Goal: Task Accomplishment & Management: Manage account settings

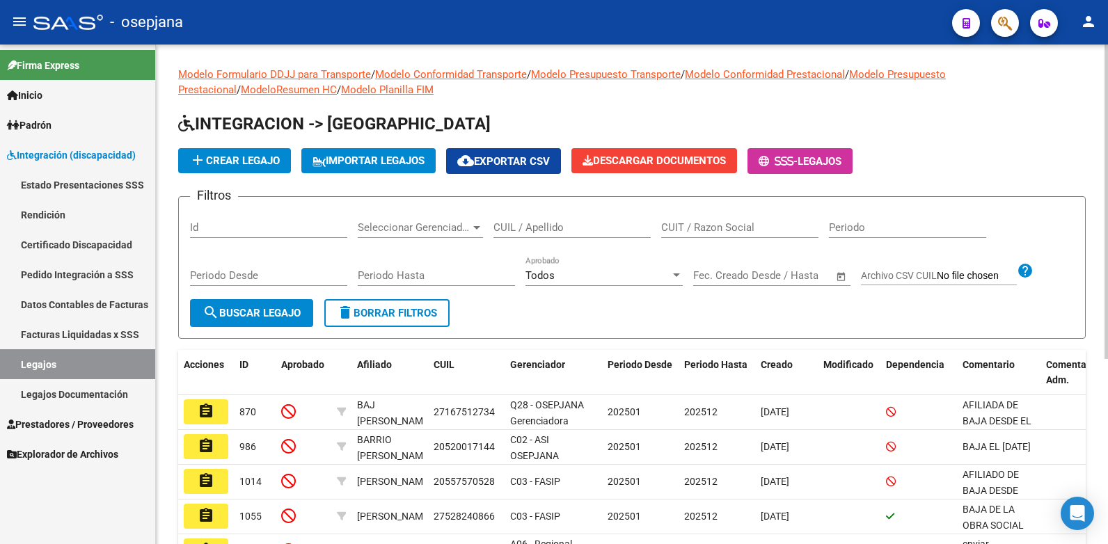
click at [532, 225] on input "CUIL / Apellido" at bounding box center [572, 227] width 157 height 13
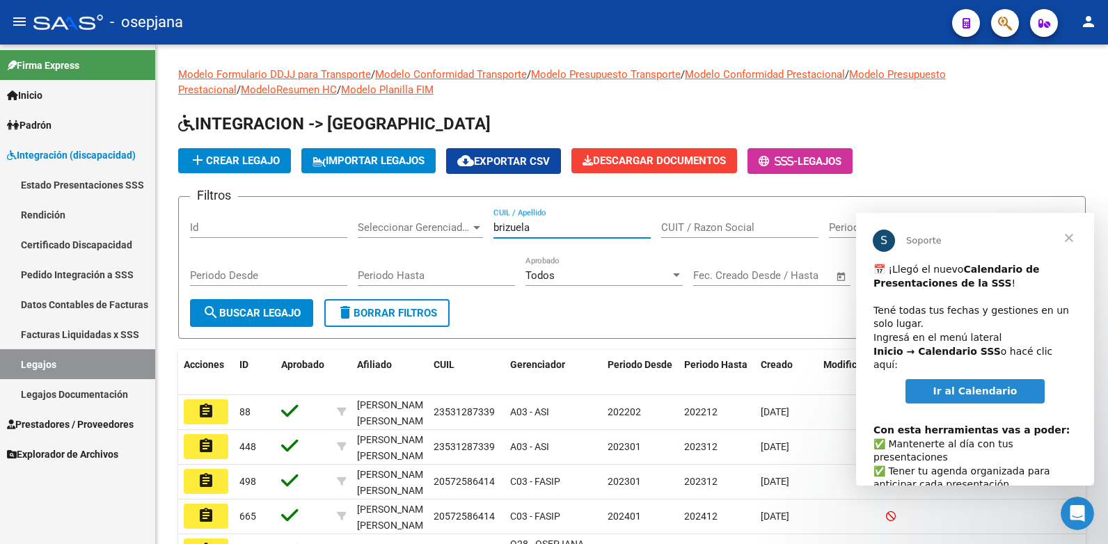
type input "brizuela"
click at [1075, 234] on span "Cerrar" at bounding box center [1069, 238] width 50 height 50
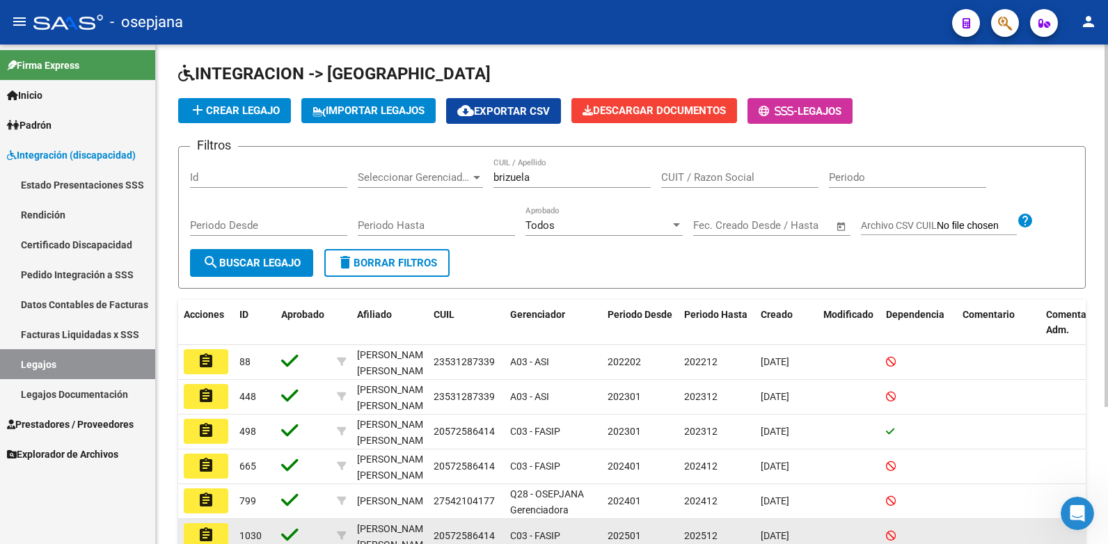
scroll to position [120, 0]
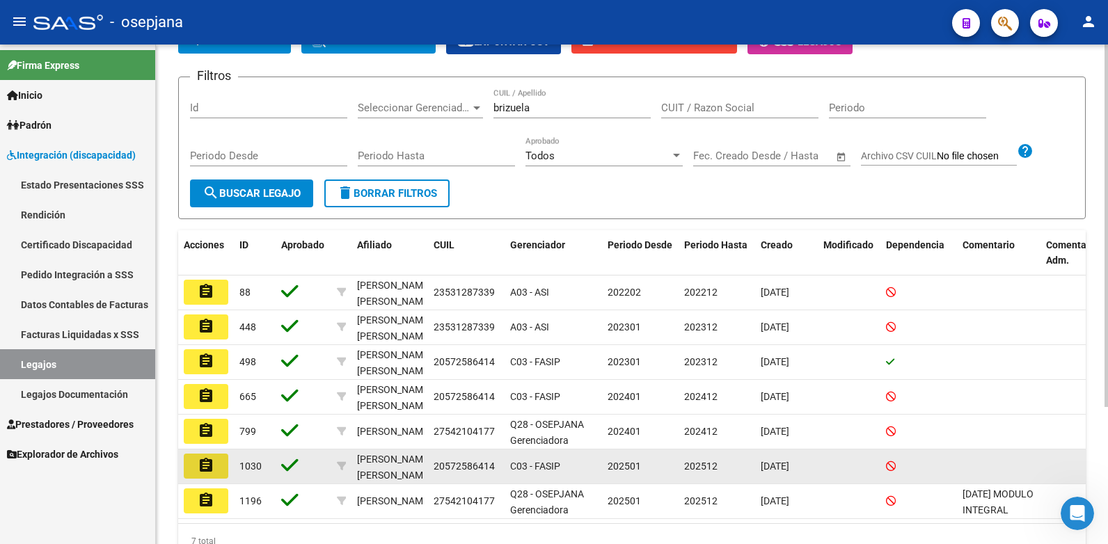
click at [205, 467] on mat-icon "assignment" at bounding box center [206, 465] width 17 height 17
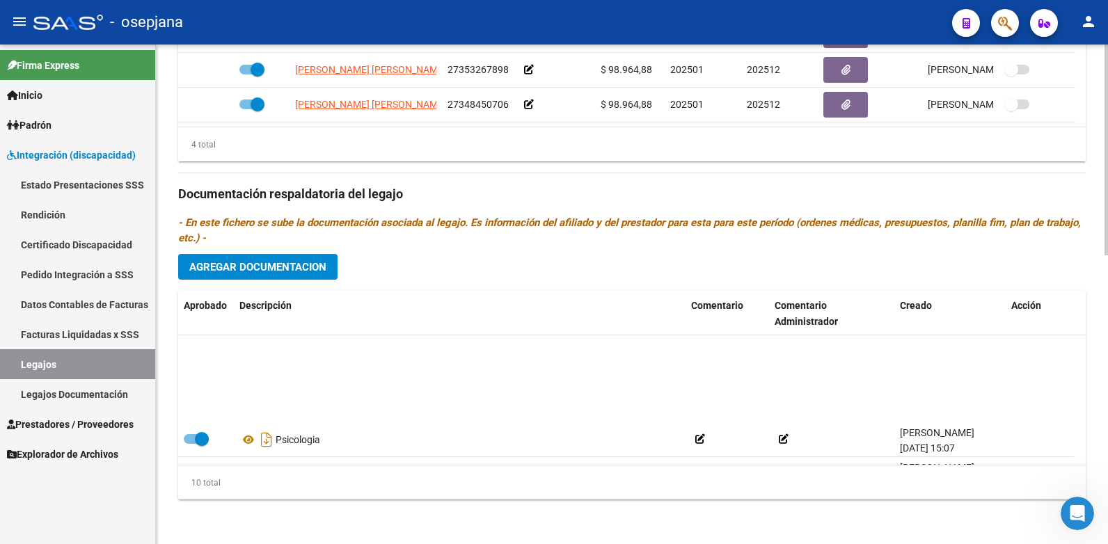
scroll to position [223, 0]
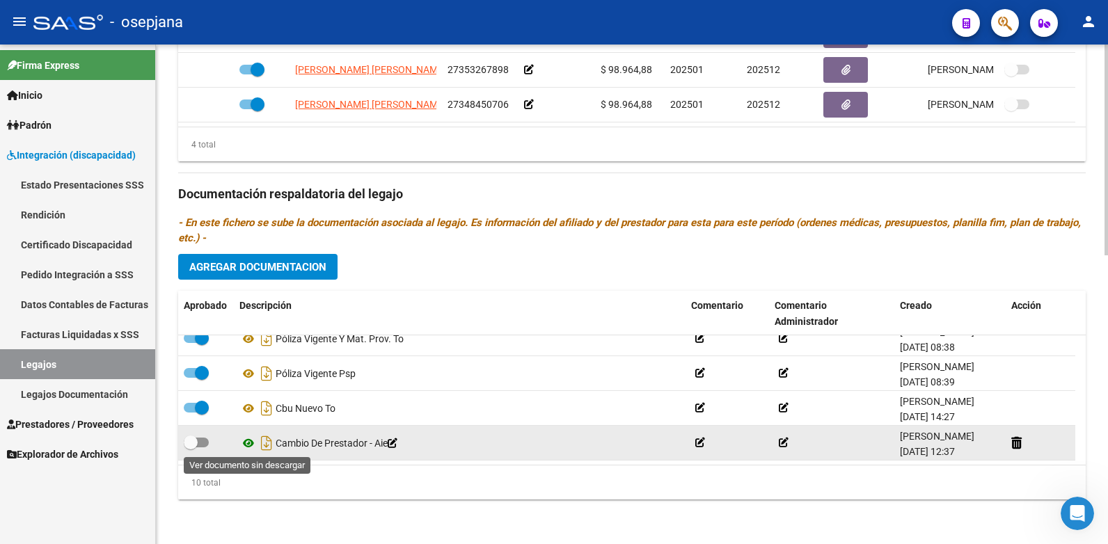
click at [247, 445] on icon at bounding box center [249, 443] width 18 height 17
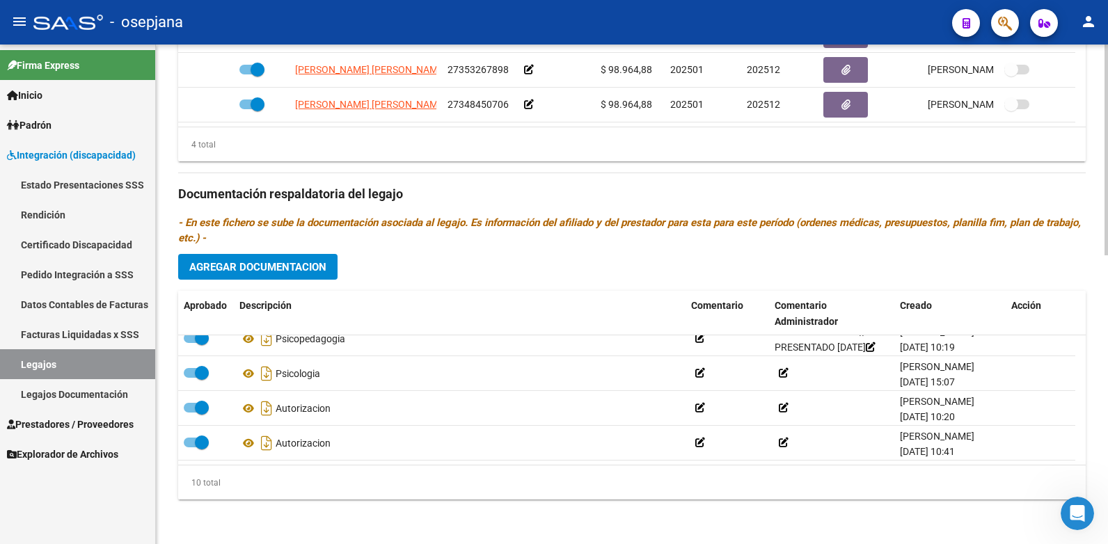
scroll to position [153, 0]
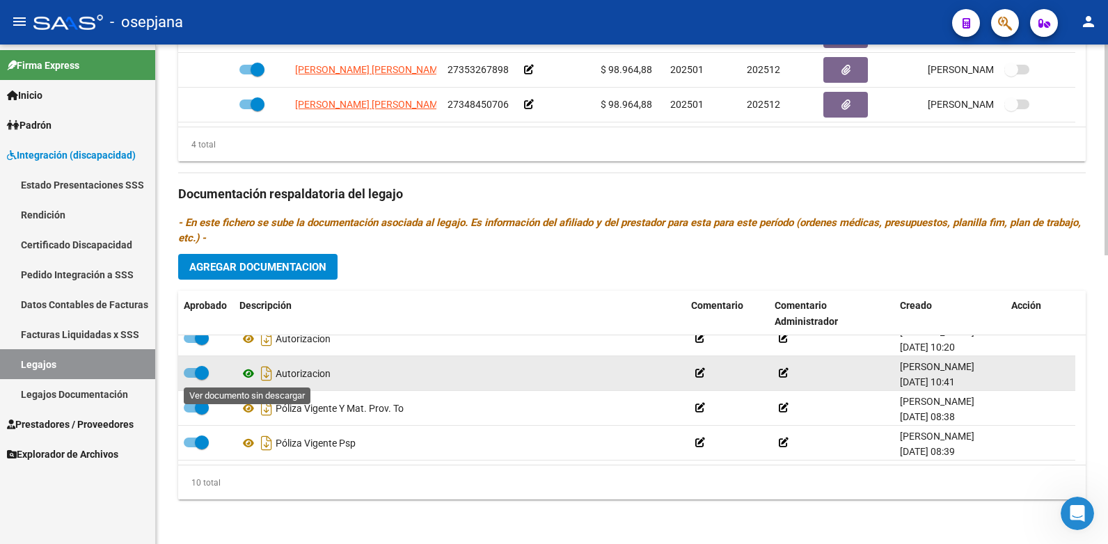
click at [244, 373] on icon at bounding box center [249, 374] width 18 height 17
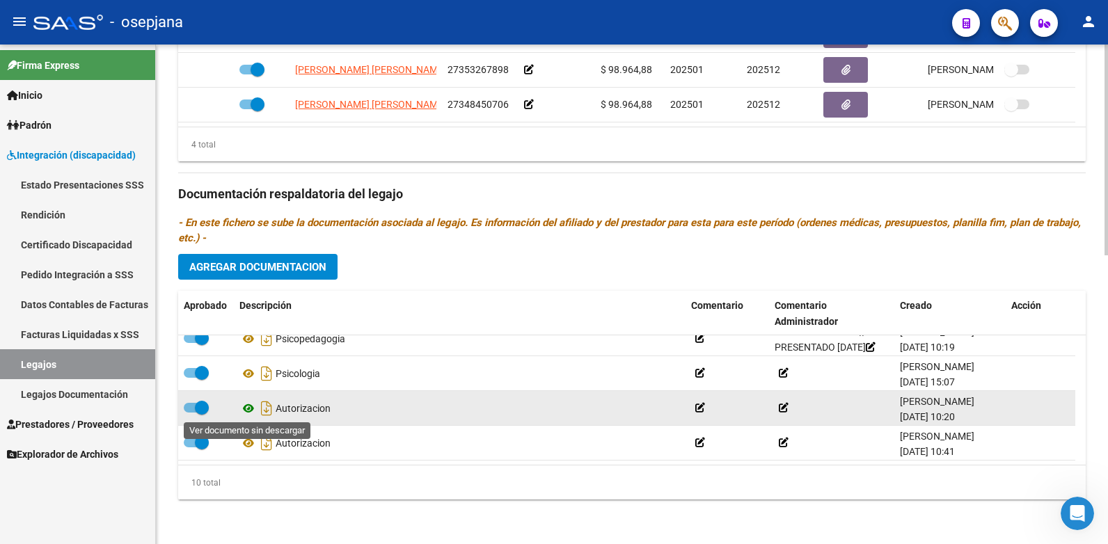
click at [250, 409] on icon at bounding box center [249, 408] width 18 height 17
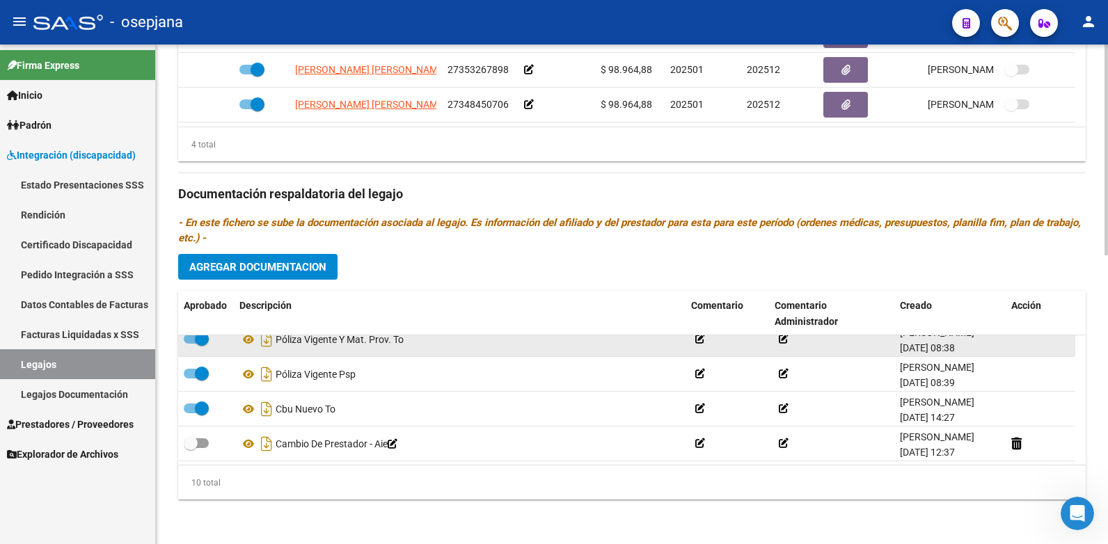
scroll to position [223, 0]
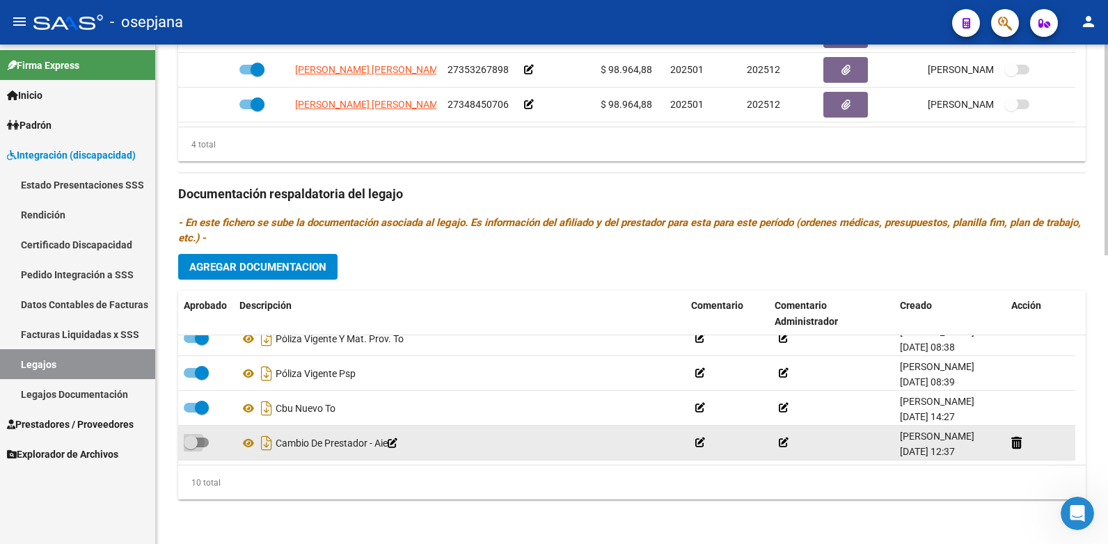
click at [204, 442] on span at bounding box center [196, 443] width 25 height 10
click at [191, 448] on input "checkbox" at bounding box center [190, 448] width 1 height 1
checkbox input "true"
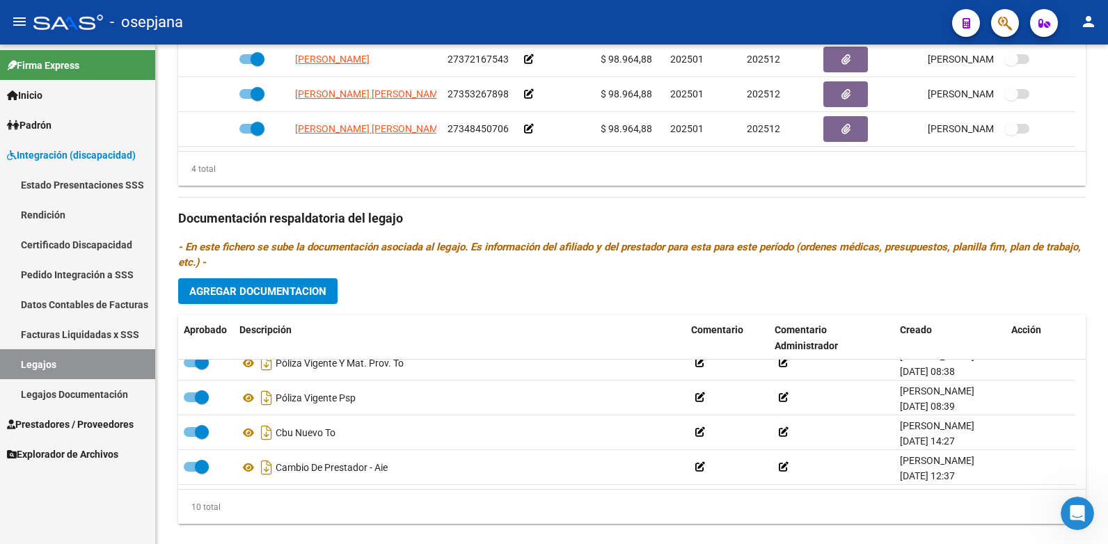
scroll to position [683, 0]
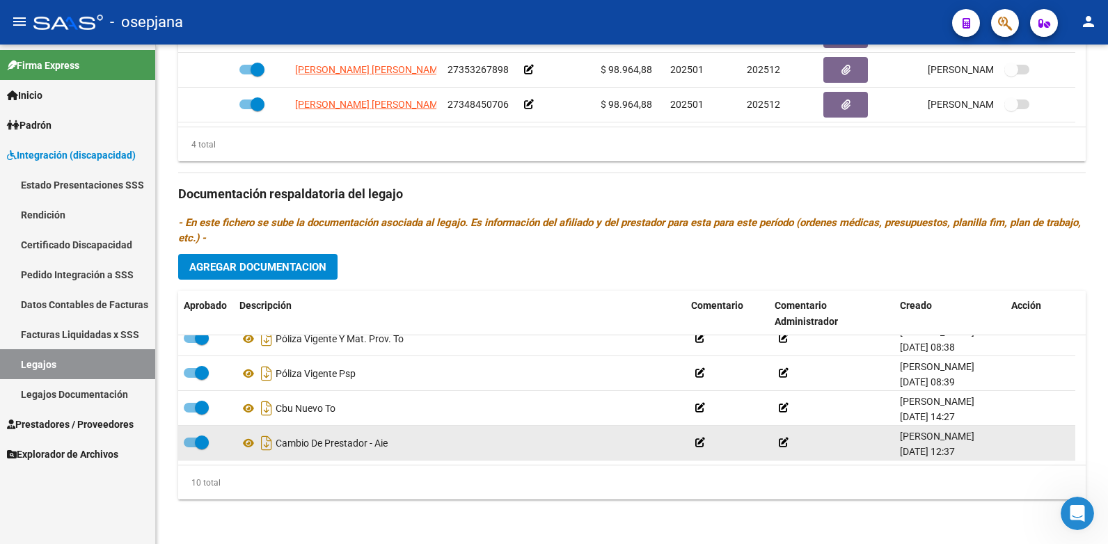
click at [701, 445] on icon at bounding box center [701, 443] width 10 height 10
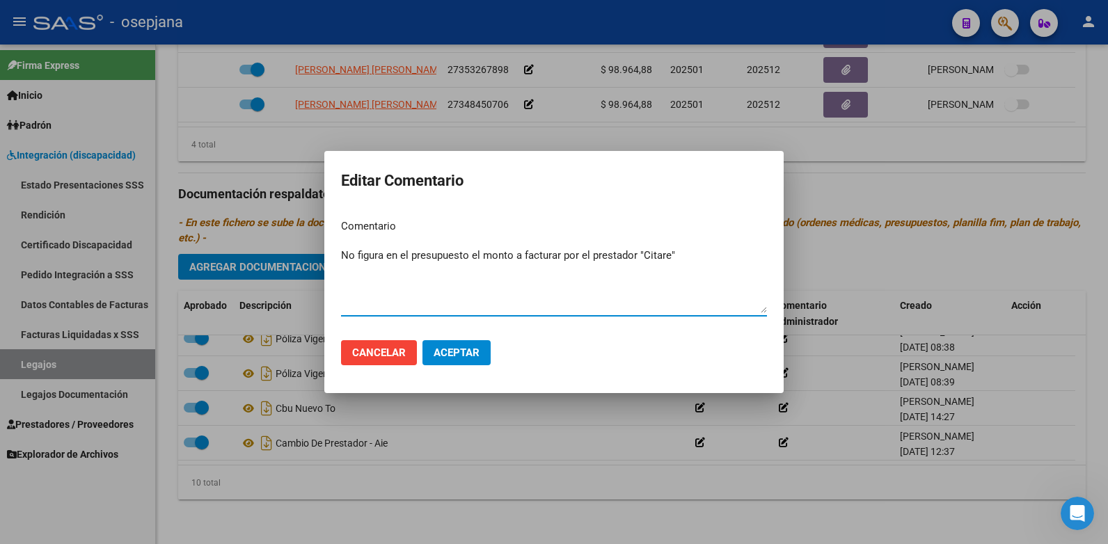
type textarea "No figura en el presupuesto el monto a facturar por el prestador "Citare""
click at [477, 351] on span "Aceptar" at bounding box center [457, 353] width 46 height 13
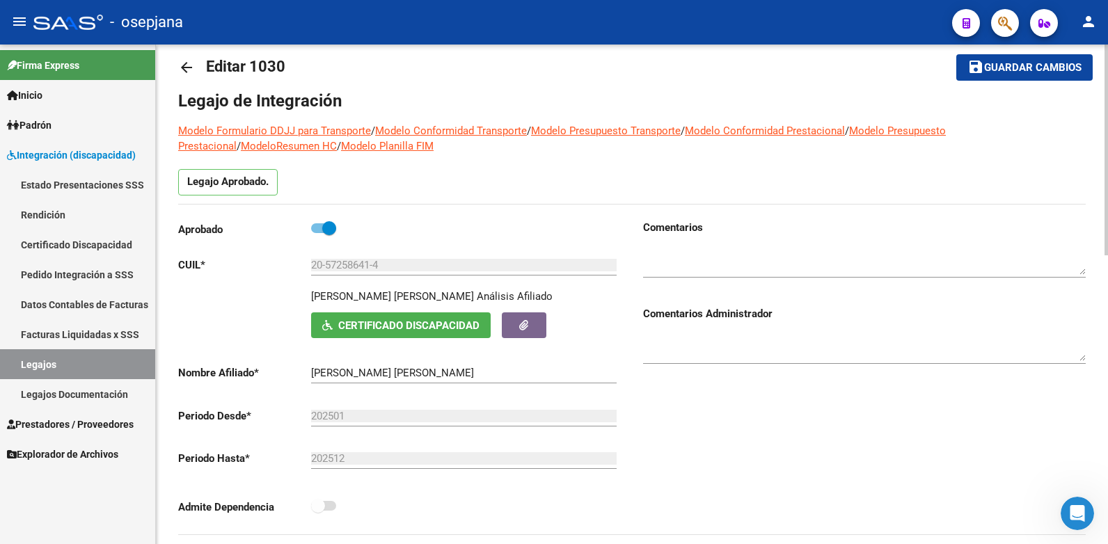
scroll to position [0, 0]
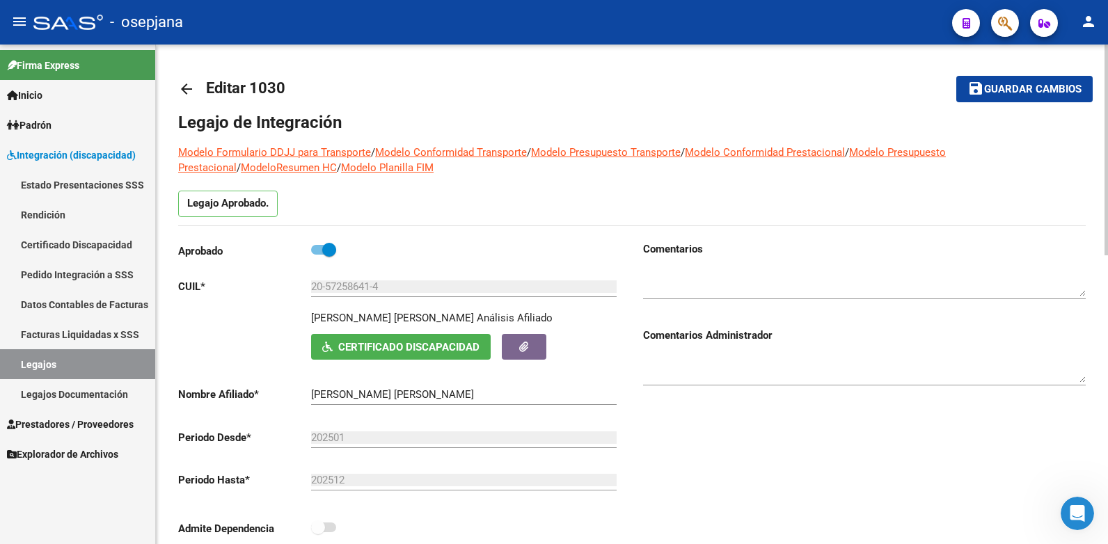
click at [1058, 88] on span "Guardar cambios" at bounding box center [1033, 90] width 97 height 13
click at [56, 362] on link "Legajos" at bounding box center [77, 365] width 155 height 30
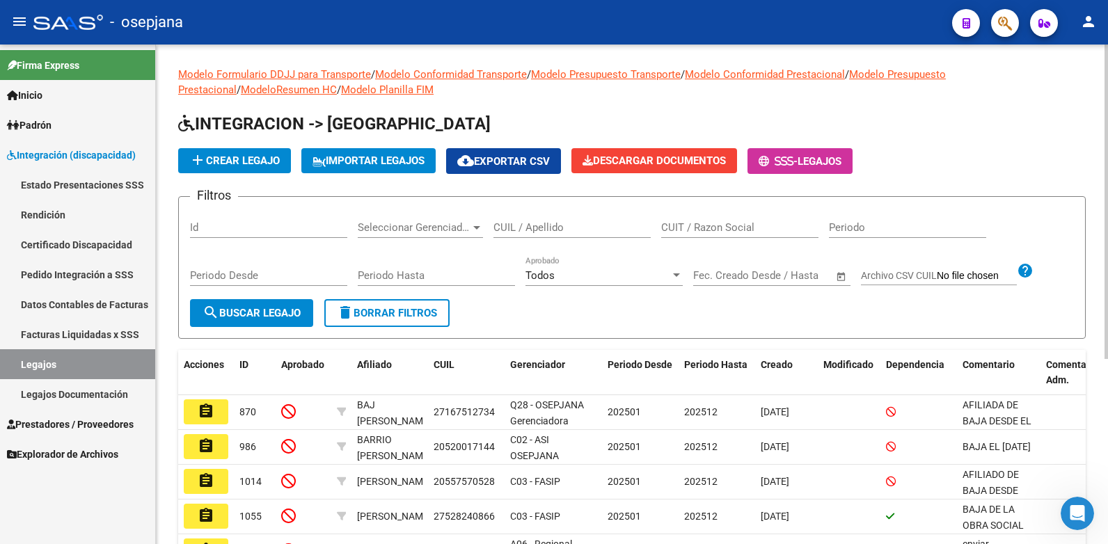
click at [511, 229] on input "CUIL / Apellido" at bounding box center [572, 227] width 157 height 13
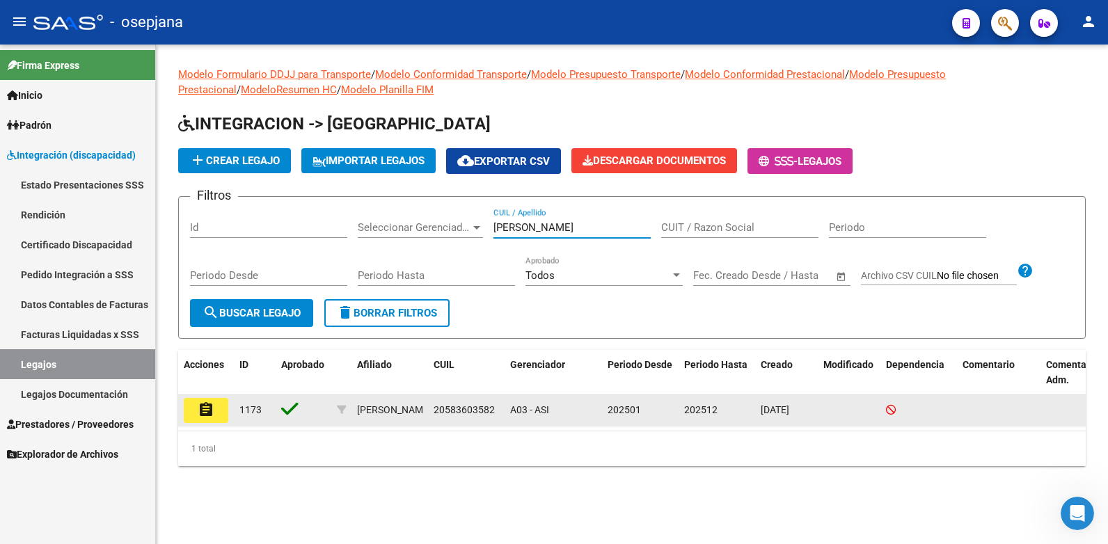
type input "[PERSON_NAME]"
click at [202, 412] on mat-icon "assignment" at bounding box center [206, 410] width 17 height 17
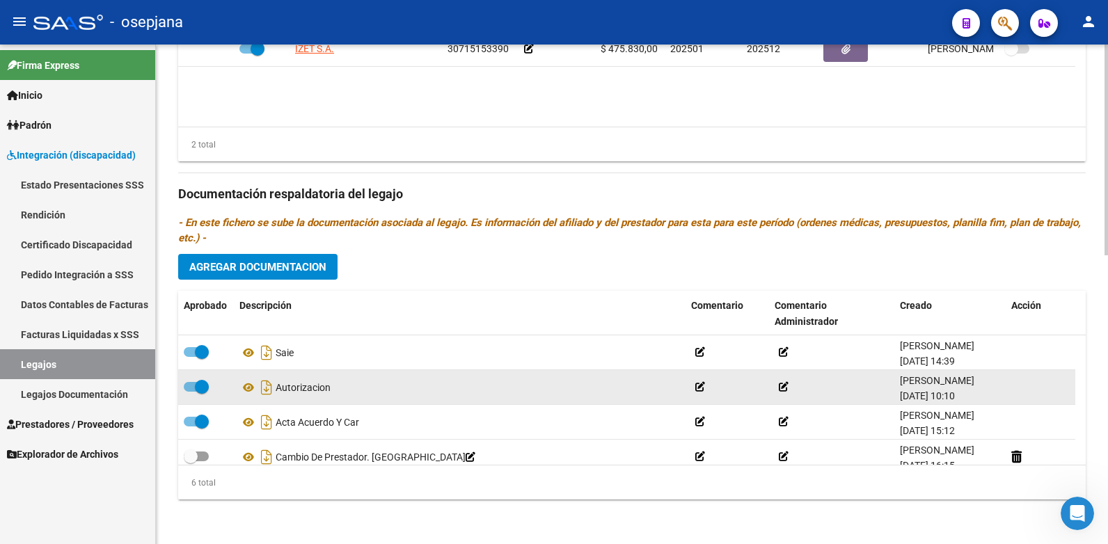
scroll to position [84, 0]
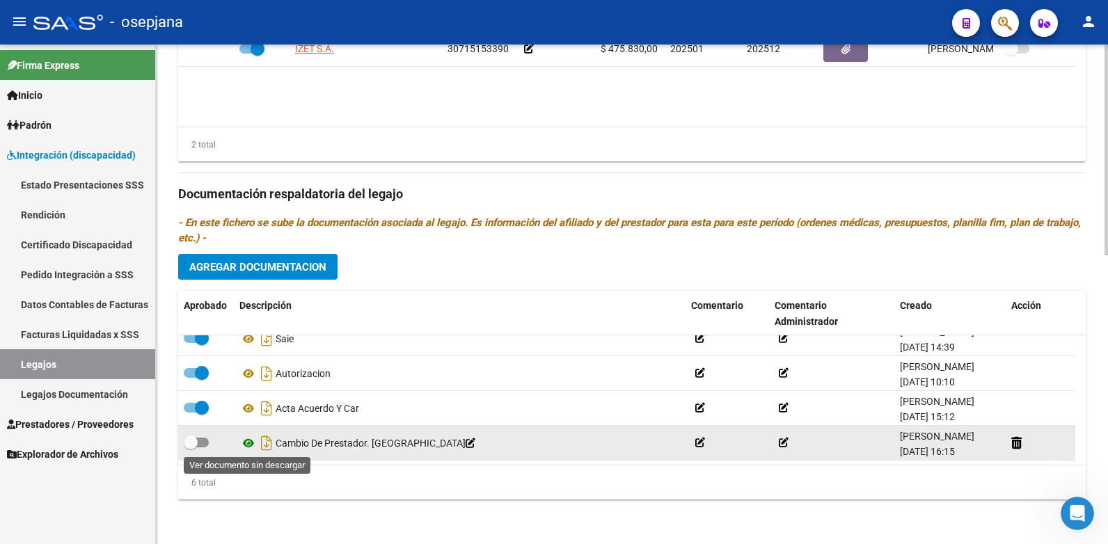
click at [247, 448] on icon at bounding box center [249, 443] width 18 height 17
click at [206, 442] on span at bounding box center [196, 443] width 25 height 10
click at [191, 448] on input "checkbox" at bounding box center [190, 448] width 1 height 1
checkbox input "true"
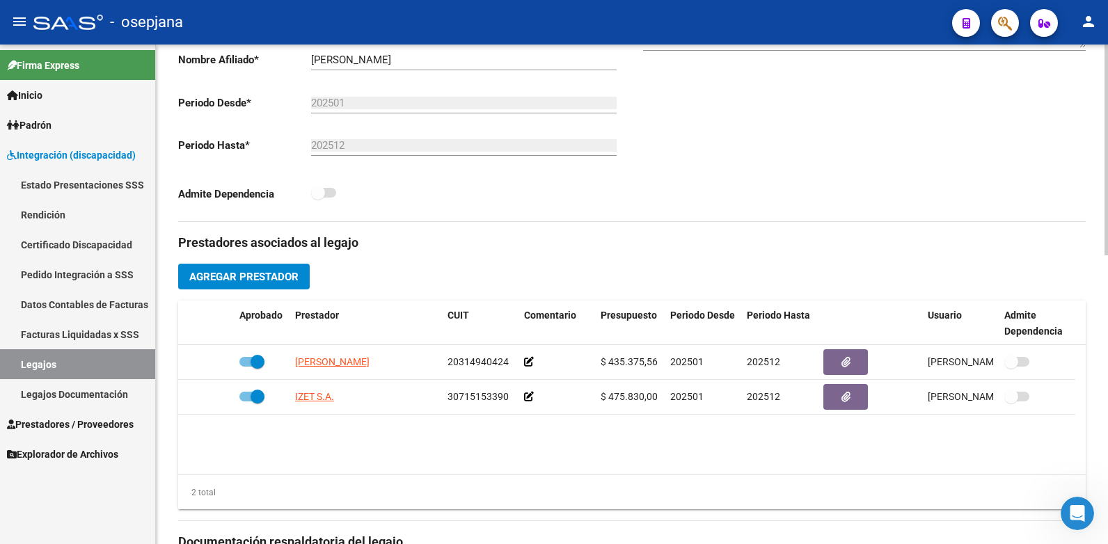
scroll to position [0, 0]
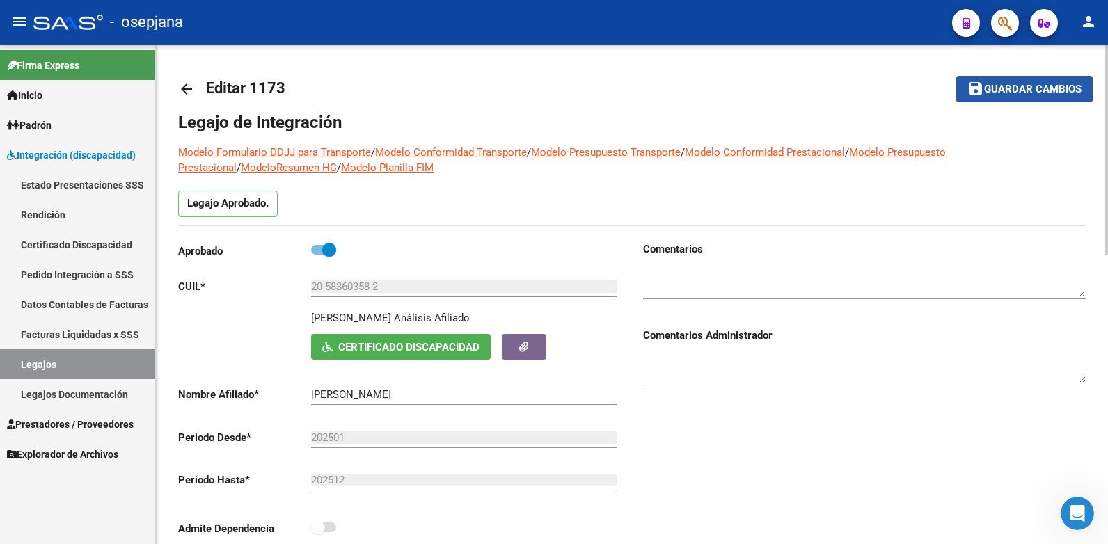
click at [1015, 86] on span "Guardar cambios" at bounding box center [1033, 90] width 97 height 13
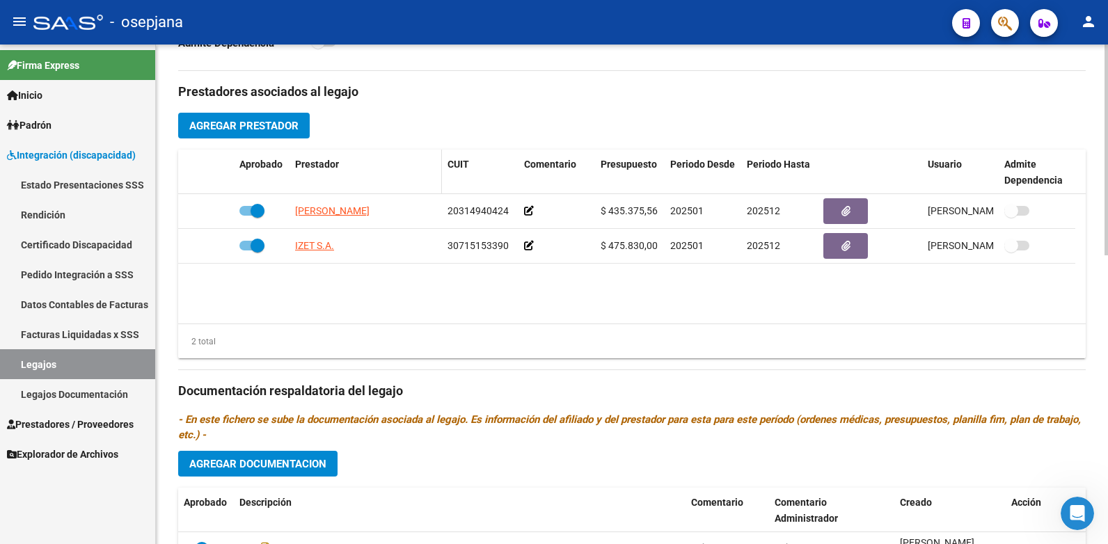
scroll to position [405, 0]
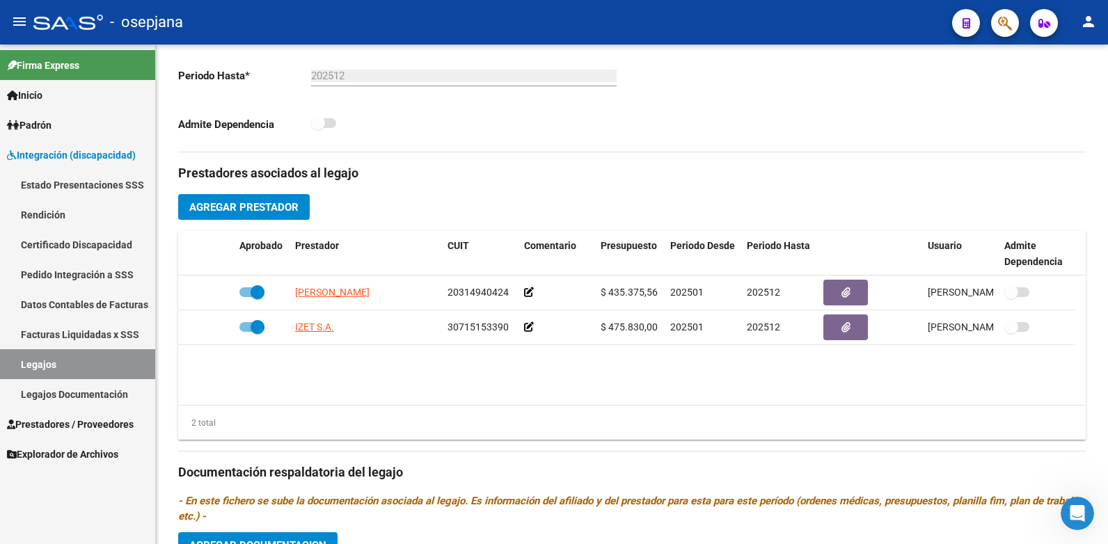
click at [81, 364] on link "Legajos" at bounding box center [77, 365] width 155 height 30
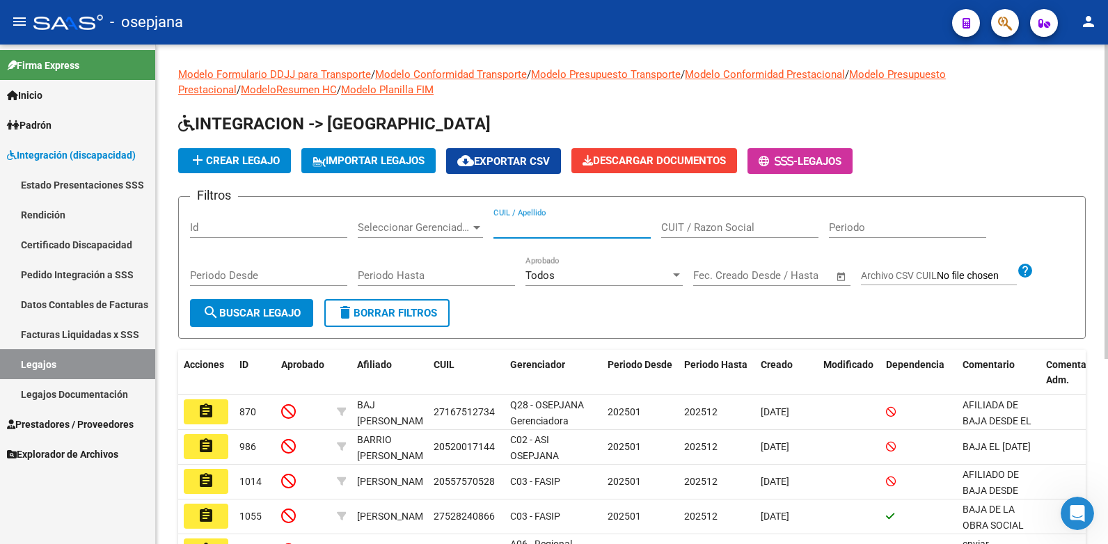
click at [528, 230] on input "CUIL / Apellido" at bounding box center [572, 227] width 157 height 13
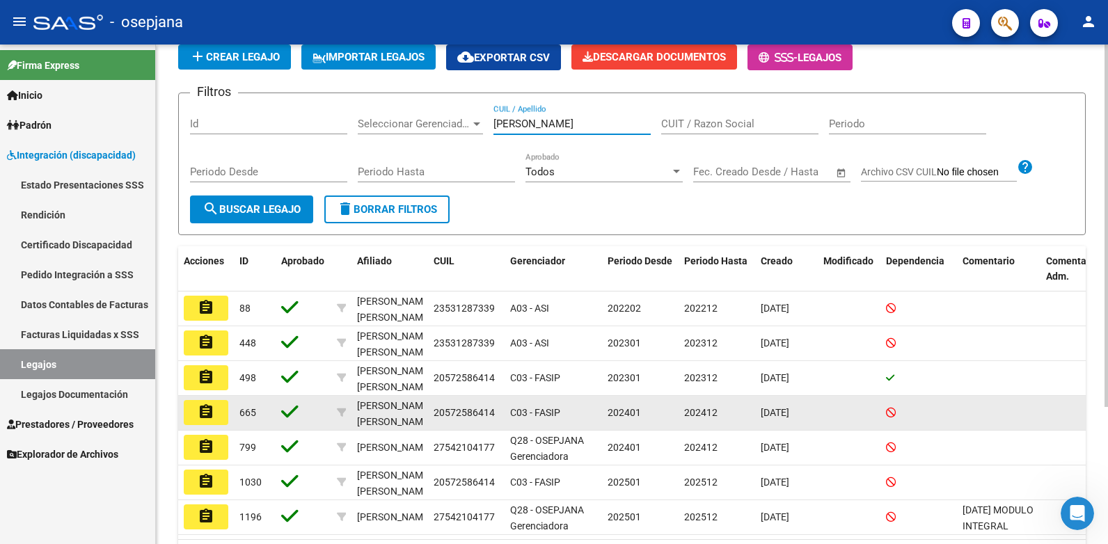
scroll to position [139, 0]
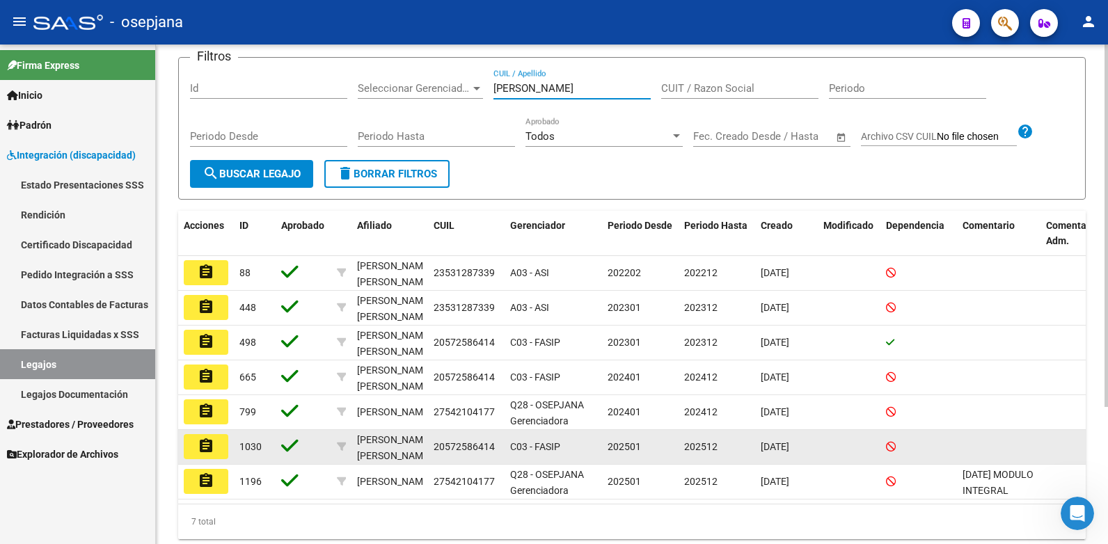
type input "[PERSON_NAME]"
click at [209, 449] on mat-icon "assignment" at bounding box center [206, 446] width 17 height 17
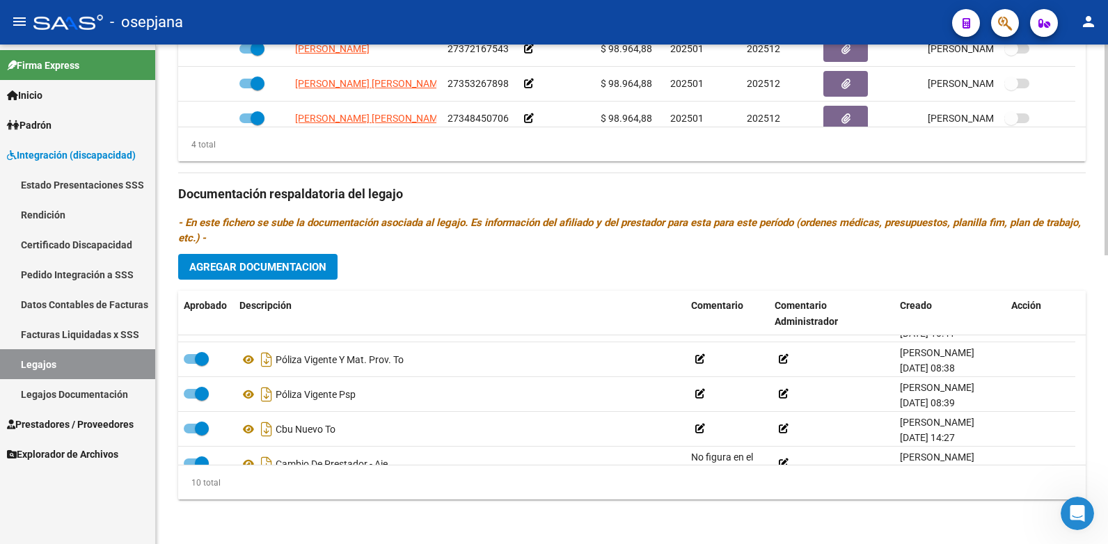
scroll to position [223, 0]
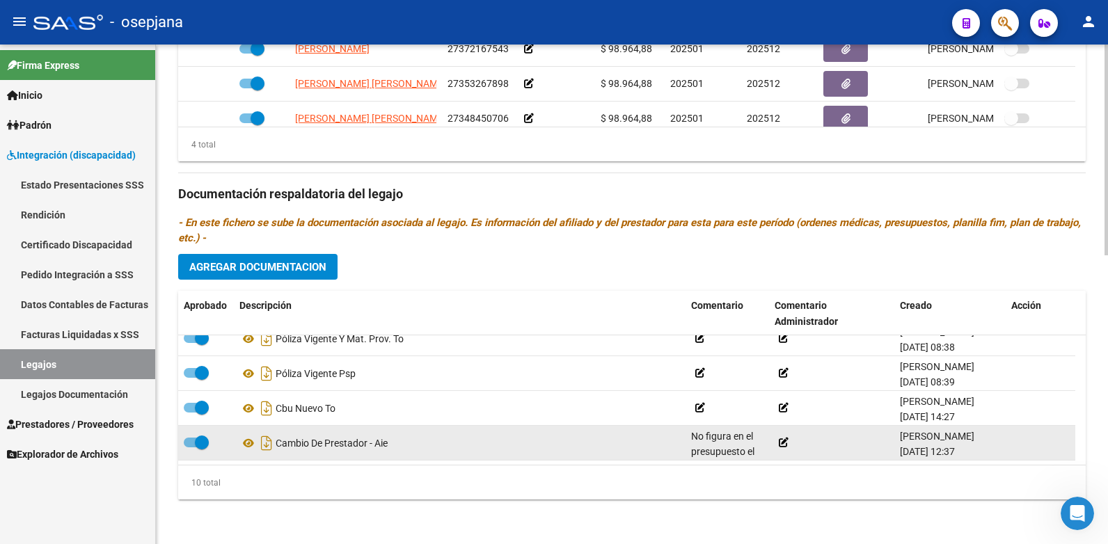
click at [726, 451] on span "No figura en el presupuesto el monto a facturar por el prestador "Citare"" at bounding box center [722, 476] width 63 height 91
click at [784, 441] on icon at bounding box center [784, 443] width 10 height 10
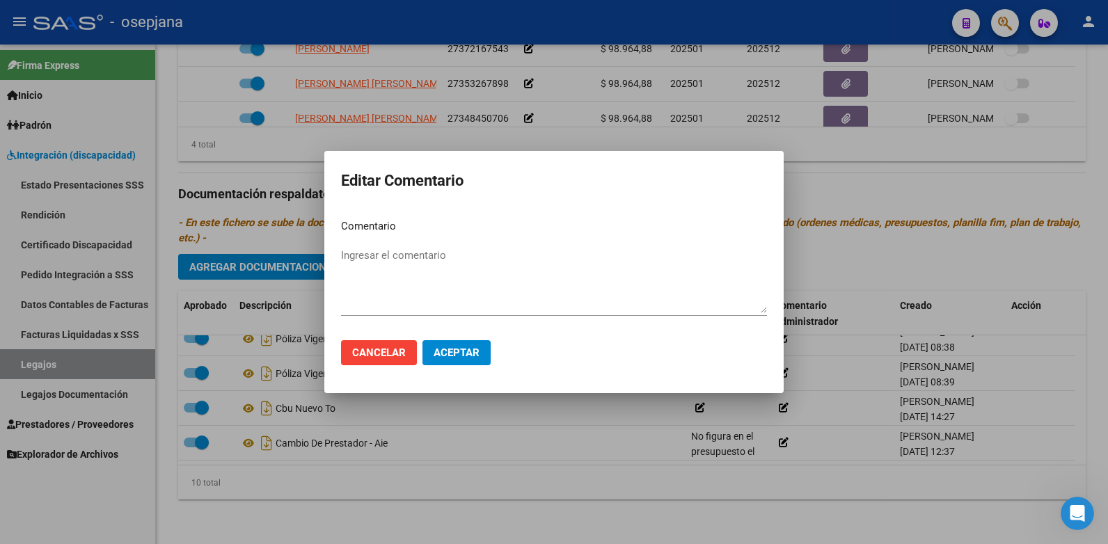
click at [746, 448] on div at bounding box center [554, 272] width 1108 height 544
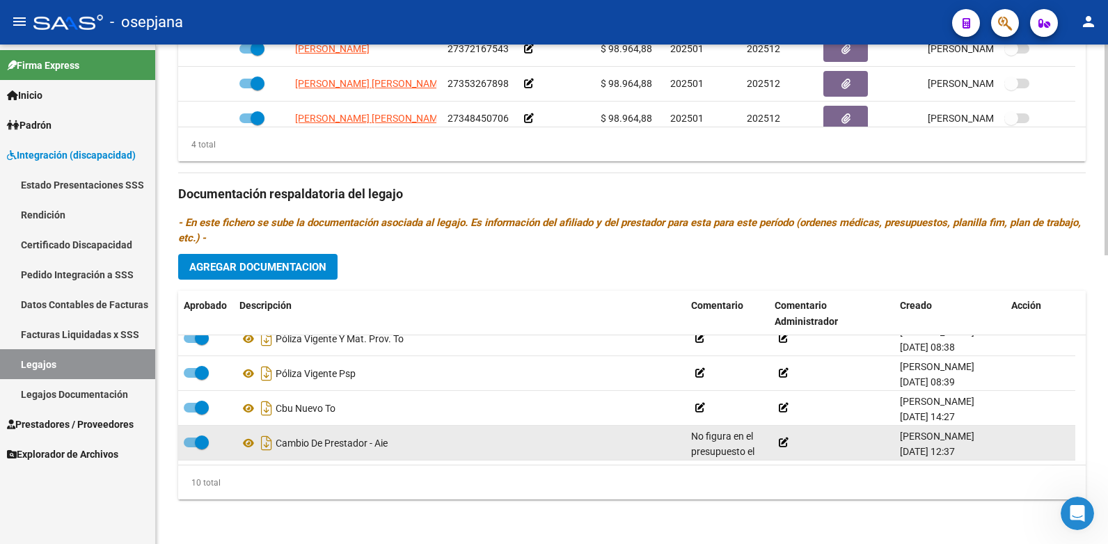
click at [732, 445] on div "No figura en el presupuesto el monto a facturar por el prestador "Citare"" at bounding box center [727, 443] width 72 height 29
drag, startPoint x: 732, startPoint y: 445, endPoint x: 760, endPoint y: 450, distance: 28.4
click at [760, 450] on div "No figura en el presupuesto el monto a facturar por el prestador "Citare"" at bounding box center [727, 443] width 72 height 29
click at [250, 444] on icon at bounding box center [249, 443] width 18 height 17
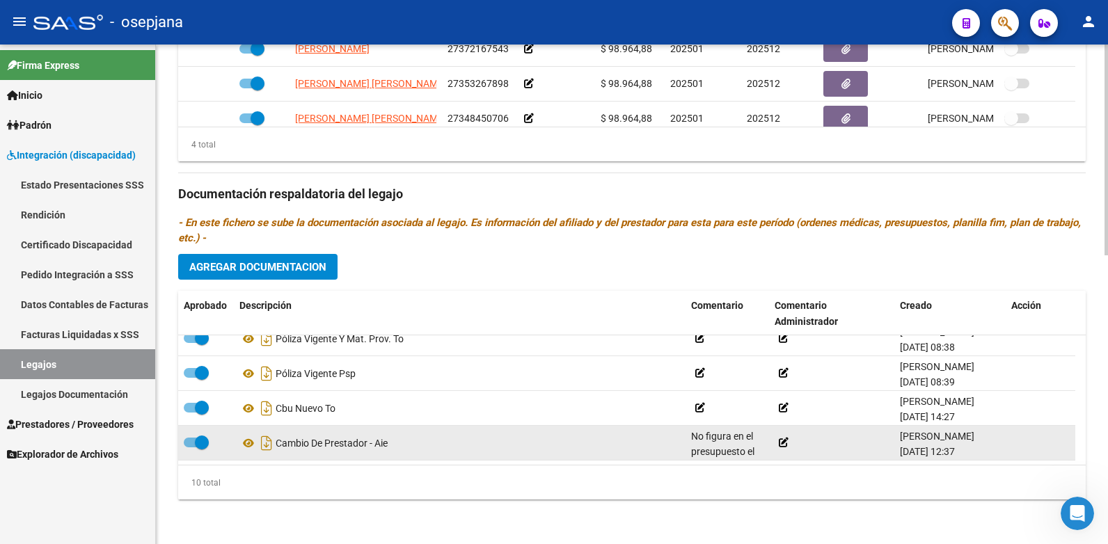
click at [693, 441] on span "No figura en el presupuesto el monto a facturar por el prestador "Citare"" at bounding box center [722, 476] width 63 height 91
click at [693, 432] on span "No figura en el presupuesto el monto a facturar por el prestador "Citare"" at bounding box center [722, 476] width 63 height 91
click at [732, 461] on icon at bounding box center [728, 466] width 10 height 10
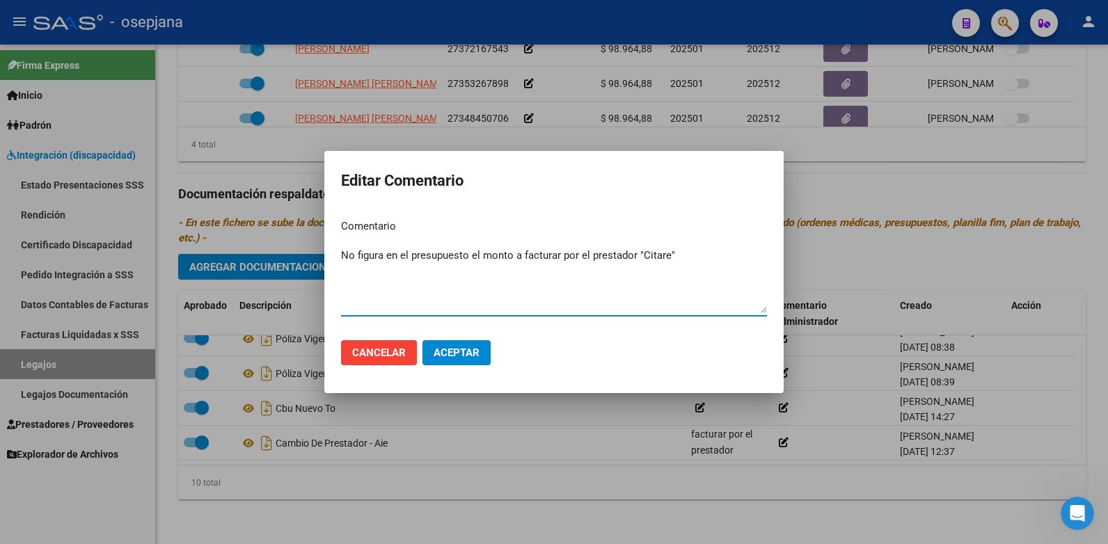
click at [513, 255] on textarea "No figura en el presupuesto el monto a facturar por el prestador "Citare"" at bounding box center [554, 280] width 426 height 65
click at [714, 251] on textarea "No figura en el presupuesto el monto mensual a facturar por el prestador "Citar…" at bounding box center [554, 280] width 426 height 65
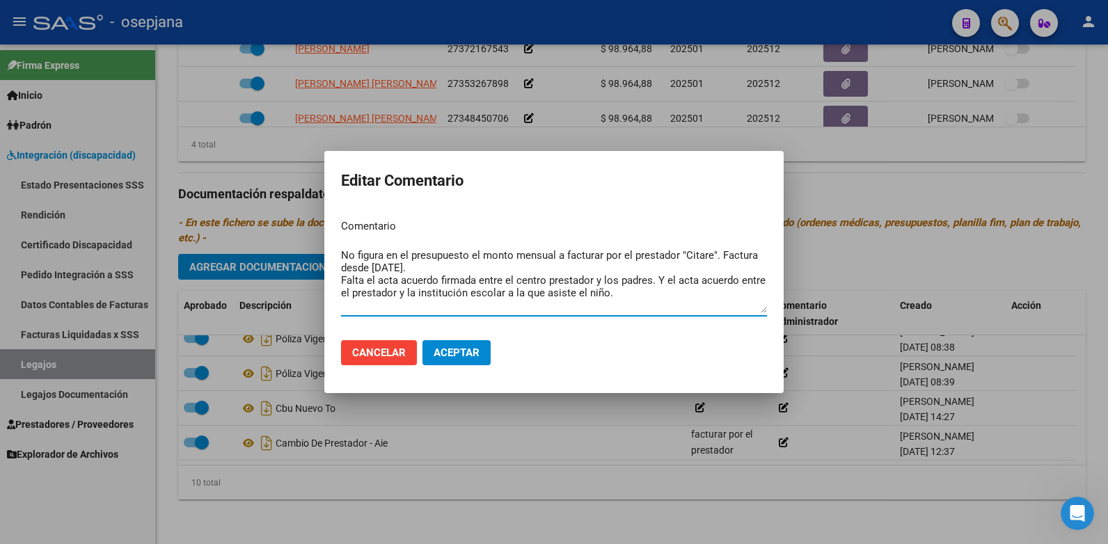
type textarea "No figura en el presupuesto el monto mensual a facturar por el prestador "Citar…"
click at [450, 359] on span "Aceptar" at bounding box center [457, 353] width 46 height 13
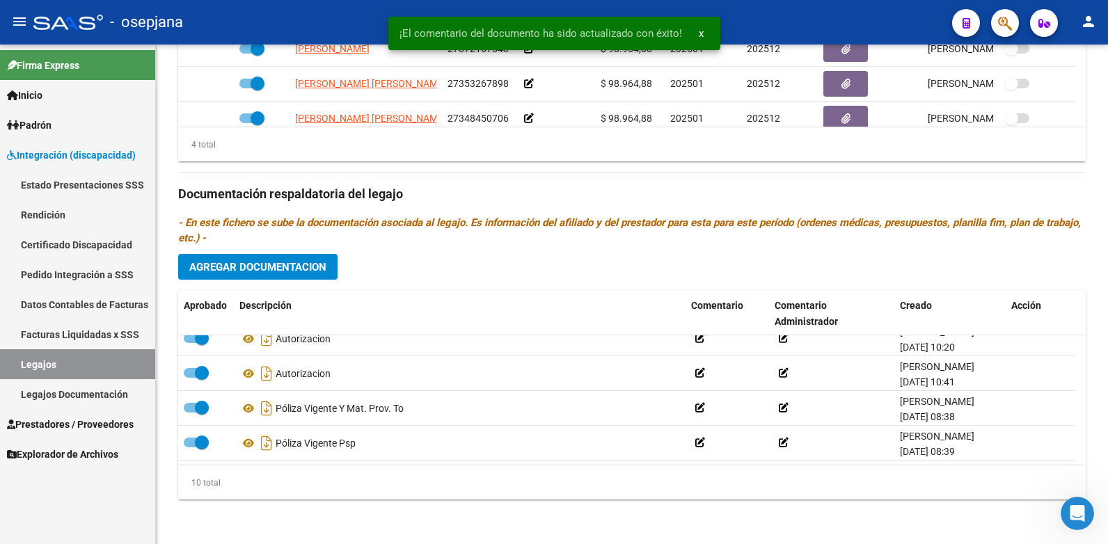
scroll to position [84, 0]
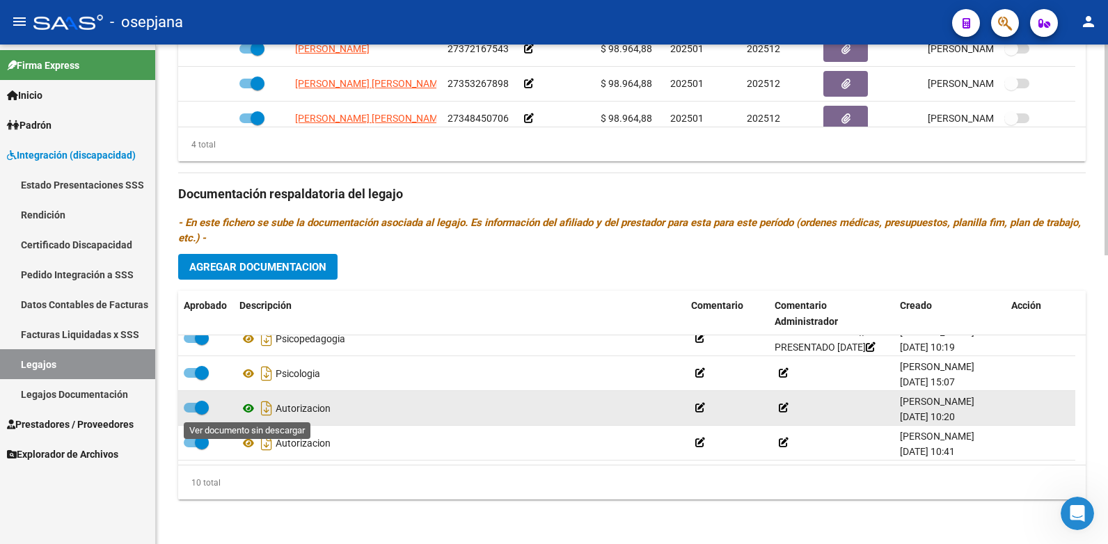
click at [249, 409] on icon at bounding box center [249, 408] width 18 height 17
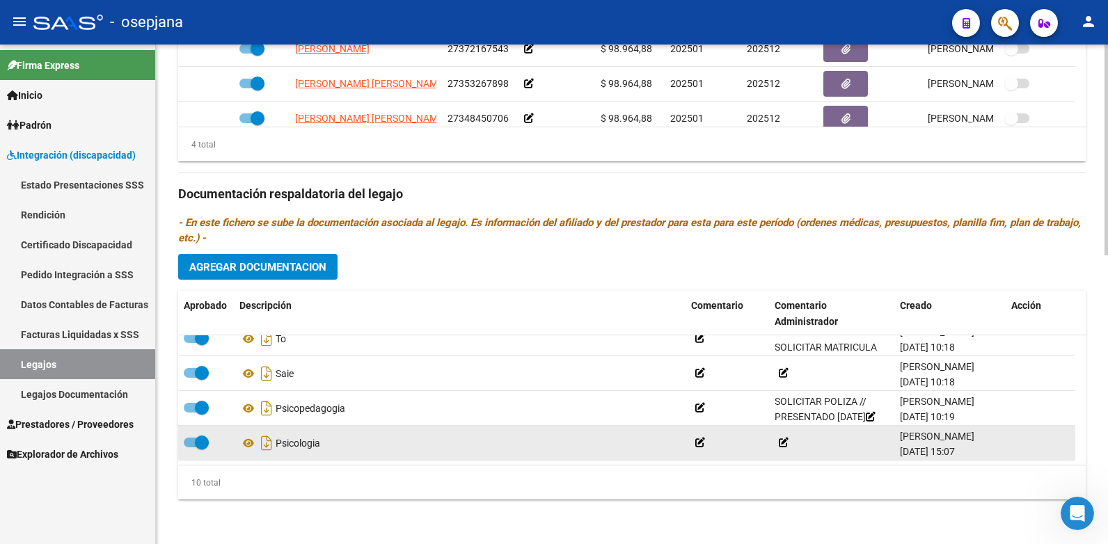
scroll to position [0, 0]
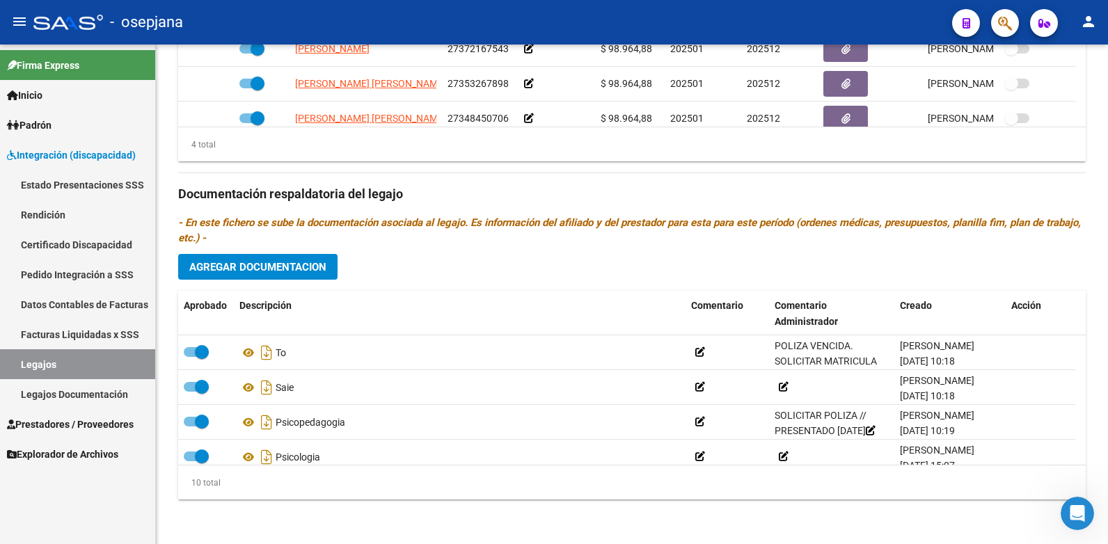
click at [53, 371] on link "Legajos" at bounding box center [77, 365] width 155 height 30
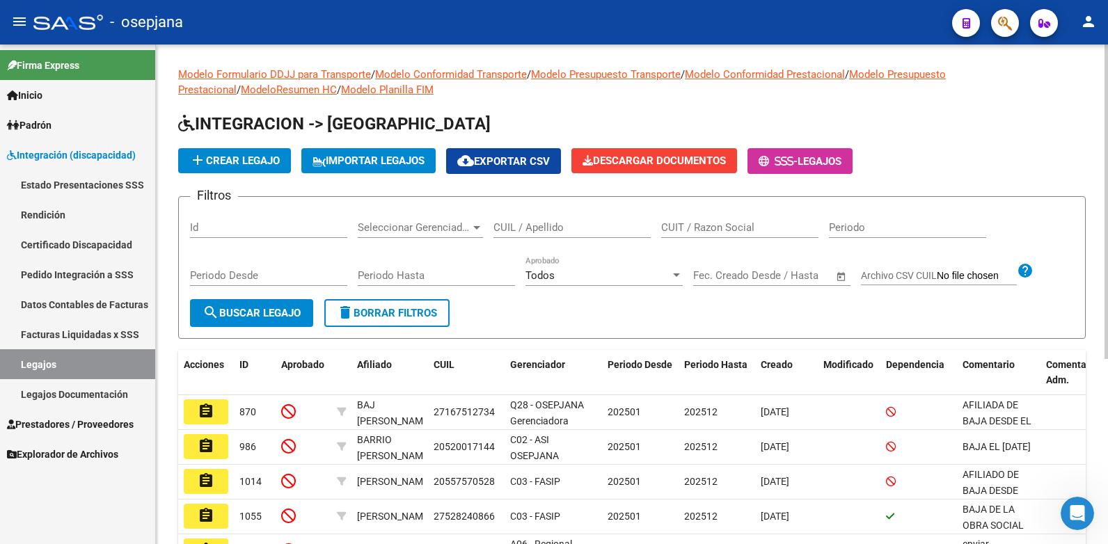
click at [515, 226] on input "CUIL / Apellido" at bounding box center [572, 227] width 157 height 13
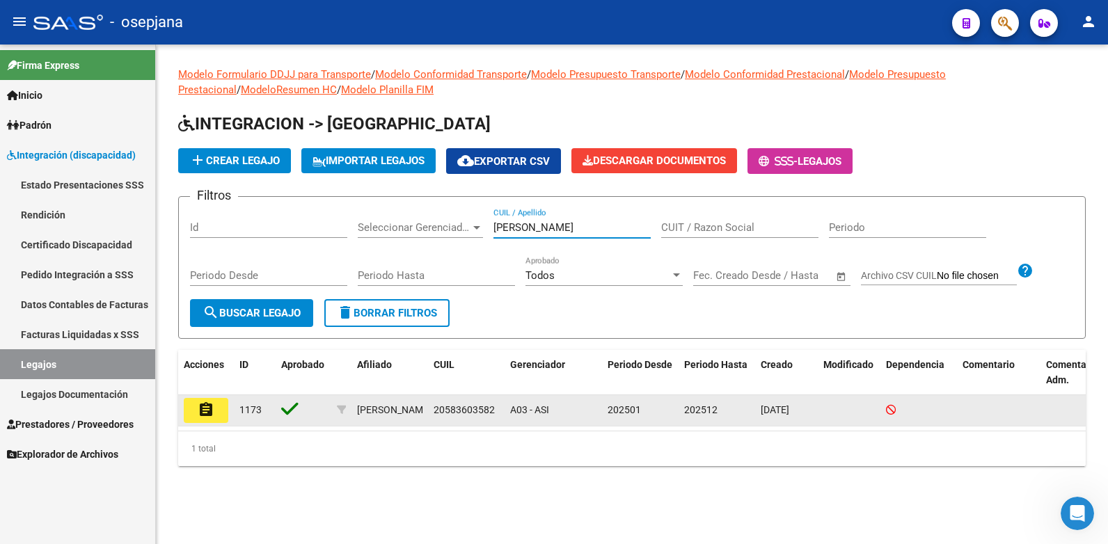
type input "[PERSON_NAME]"
click at [197, 410] on button "assignment" at bounding box center [206, 410] width 45 height 25
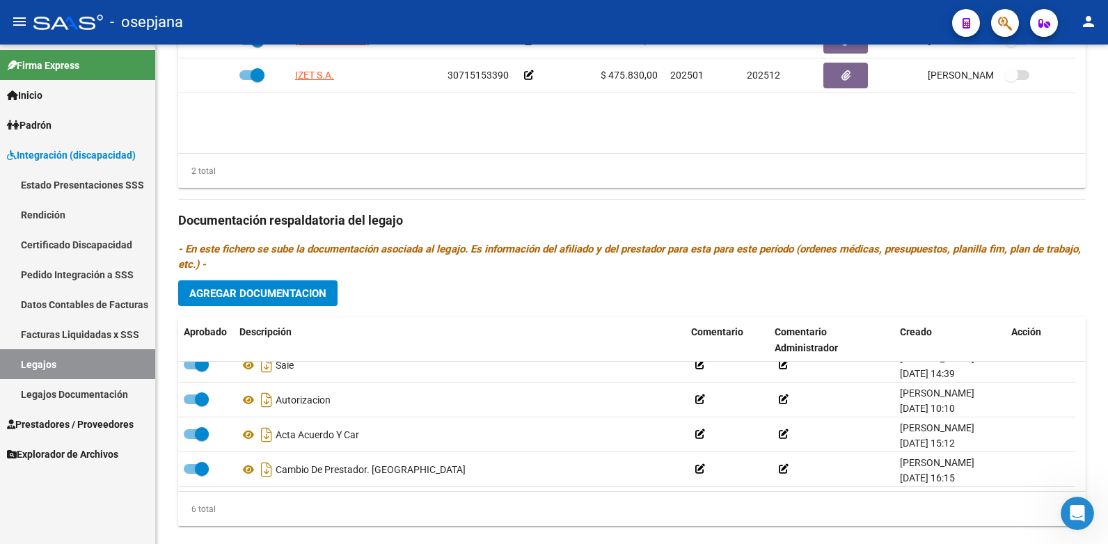
scroll to position [683, 0]
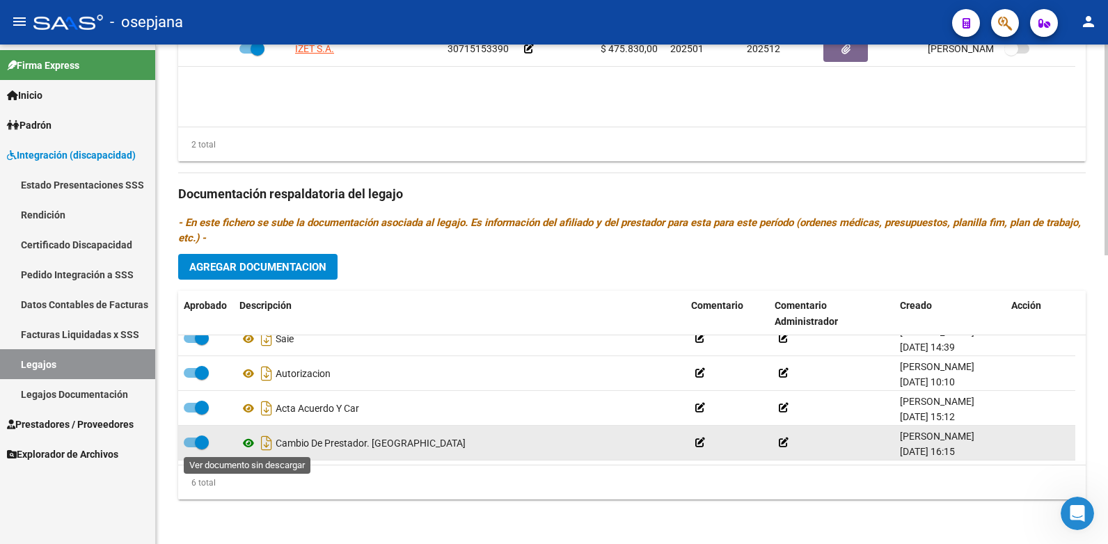
click at [244, 444] on icon at bounding box center [249, 443] width 18 height 17
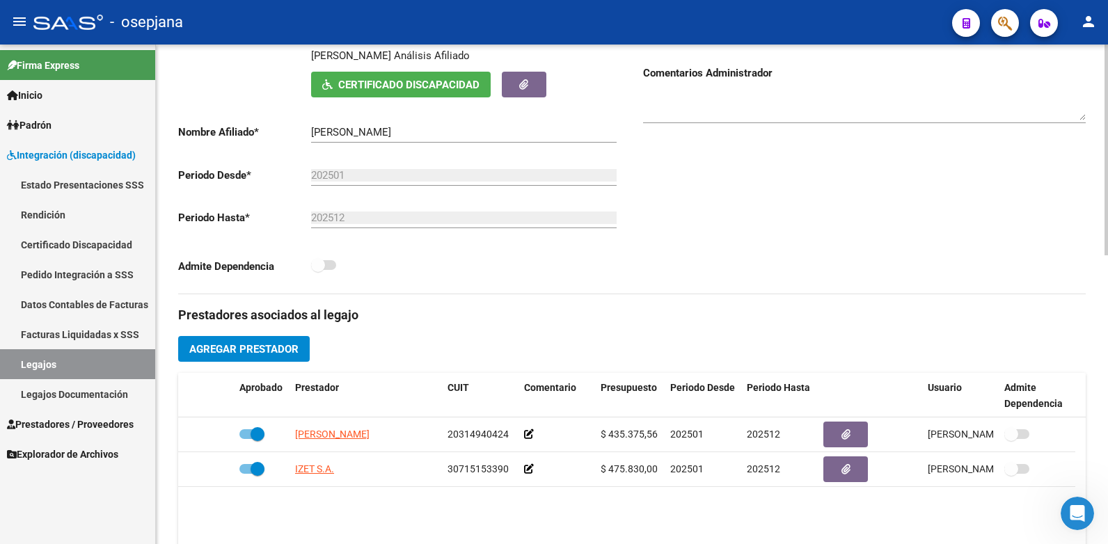
scroll to position [56, 0]
